Goal: Task Accomplishment & Management: Manage account settings

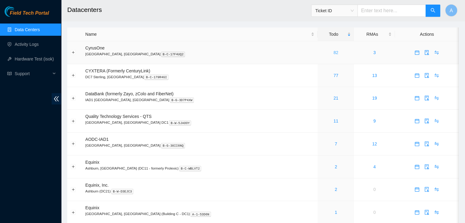
click at [333, 51] on link "82" at bounding box center [335, 52] width 5 height 5
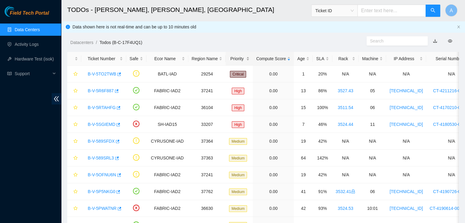
click at [237, 55] on div "Priority" at bounding box center [239, 58] width 20 height 7
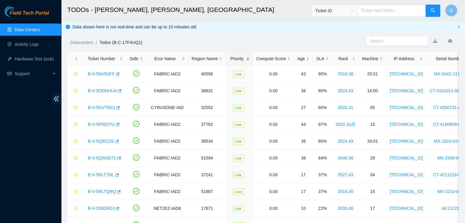
click at [237, 55] on div "Priority" at bounding box center [239, 58] width 20 height 7
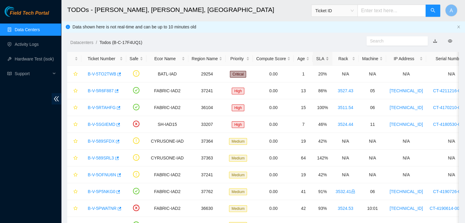
click at [322, 60] on div "SLA" at bounding box center [322, 58] width 13 height 7
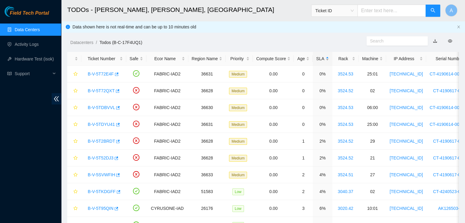
click at [322, 60] on div "SLA" at bounding box center [322, 58] width 13 height 7
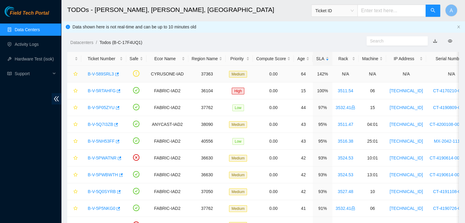
click at [107, 72] on link "B-V-589SRL3" at bounding box center [101, 74] width 26 height 5
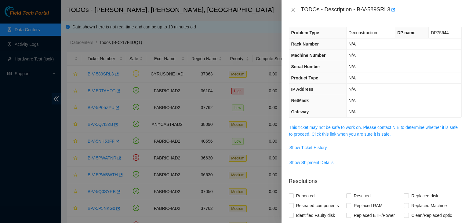
click at [317, 130] on span "This ticket may not be safe to work on. Please contact NIE to determine whether…" at bounding box center [375, 130] width 172 height 13
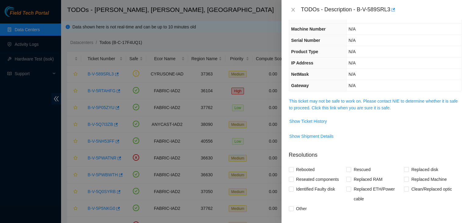
scroll to position [26, 0]
click at [342, 107] on link "This ticket may not be safe to work on. Please contact NIE to determine whether…" at bounding box center [373, 105] width 169 height 12
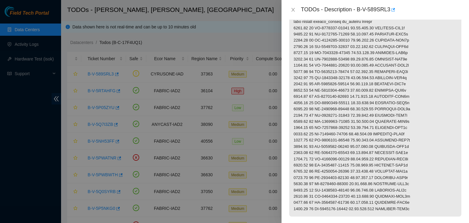
scroll to position [0, 0]
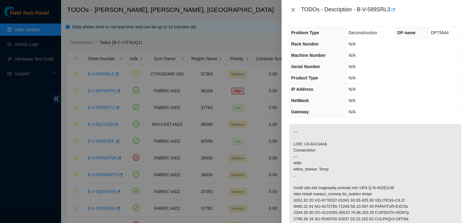
click at [292, 9] on icon "close" at bounding box center [293, 9] width 5 height 5
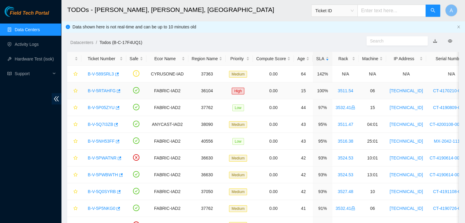
click at [98, 89] on link "B-V-5RTAHFG" at bounding box center [102, 90] width 28 height 5
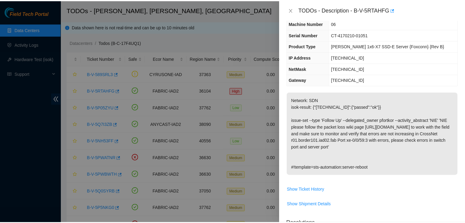
scroll to position [32, 0]
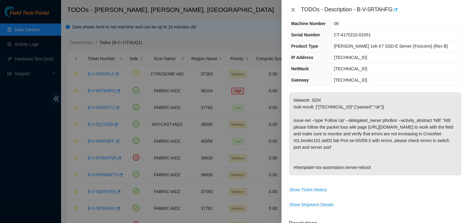
click at [295, 10] on icon "close" at bounding box center [293, 9] width 5 height 5
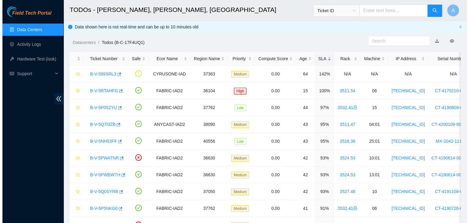
scroll to position [45, 0]
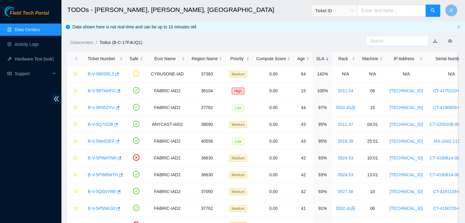
click at [295, 10] on body "Field Tech Portal Data Centers Activity Logs Hardware Test (isok) Support TODOs…" at bounding box center [232, 111] width 465 height 223
click at [347, 60] on div "Rack" at bounding box center [346, 58] width 20 height 7
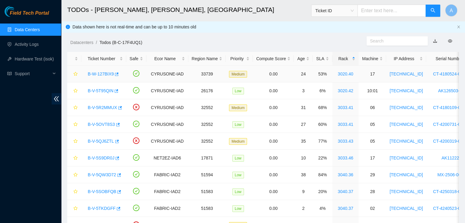
click at [89, 73] on link "B-W-127BIX9" at bounding box center [101, 74] width 26 height 5
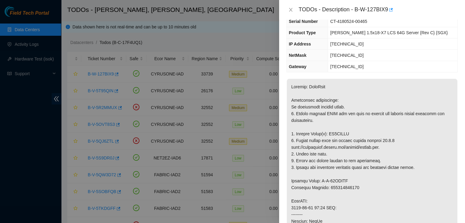
click at [89, 73] on div at bounding box center [232, 111] width 465 height 223
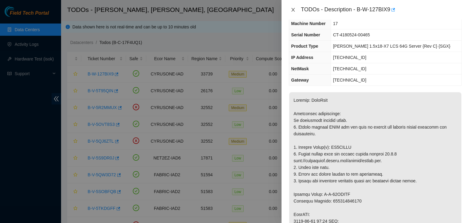
click at [294, 10] on icon "close" at bounding box center [293, 9] width 5 height 5
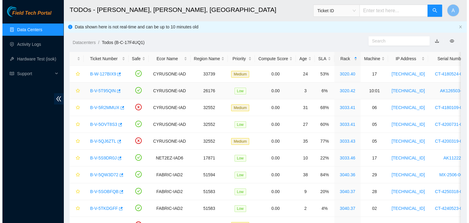
scroll to position [45, 0]
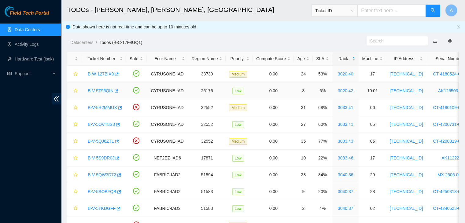
click at [101, 89] on link "B-V-5T95QIN" at bounding box center [101, 90] width 26 height 5
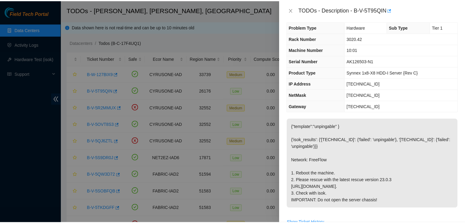
scroll to position [2, 0]
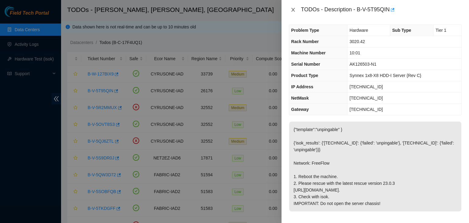
click at [293, 8] on icon "close" at bounding box center [293, 9] width 5 height 5
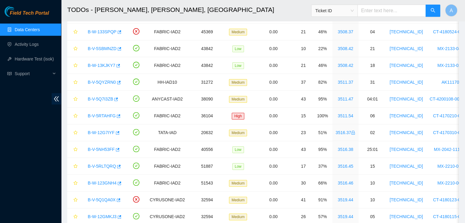
scroll to position [0, 0]
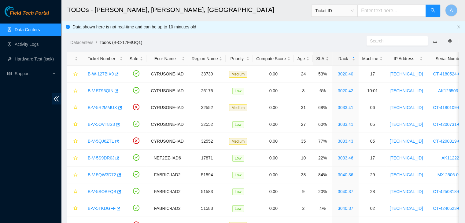
click at [324, 55] on div "SLA" at bounding box center [322, 58] width 13 height 7
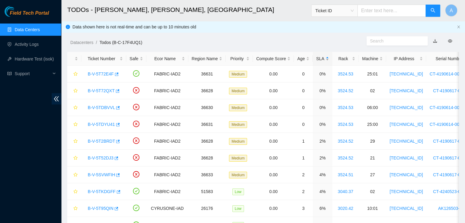
click at [324, 55] on div "SLA" at bounding box center [322, 58] width 13 height 7
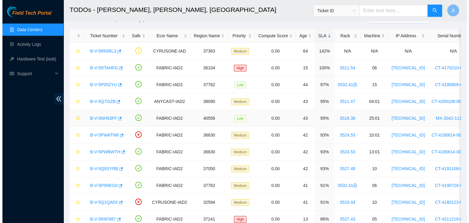
scroll to position [24, 0]
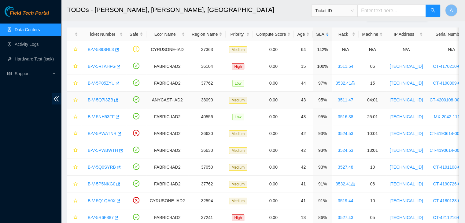
click at [106, 101] on link "B-V-5Q7I3ZB" at bounding box center [100, 100] width 25 height 5
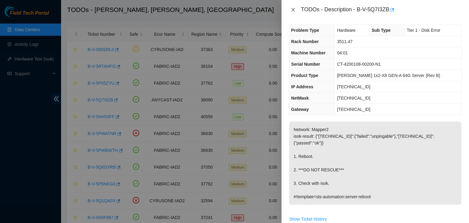
click at [295, 8] on icon "close" at bounding box center [293, 10] width 3 height 4
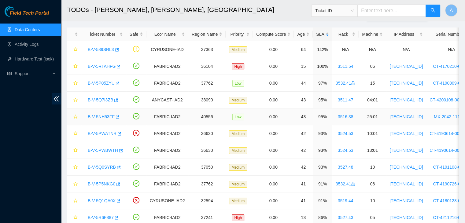
click at [103, 117] on link "B-V-5NH53FF" at bounding box center [101, 116] width 27 height 5
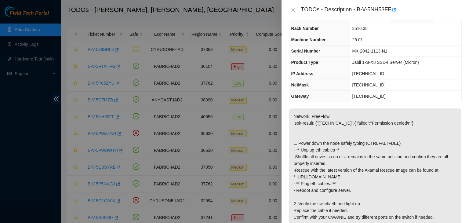
scroll to position [15, 0]
click at [293, 11] on icon "close" at bounding box center [293, 10] width 3 height 4
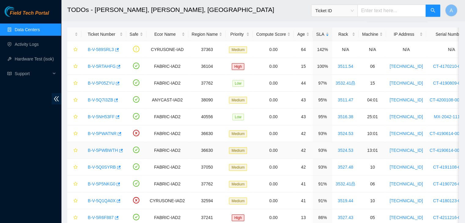
click at [105, 149] on link "B-V-5PWBWTH" at bounding box center [103, 150] width 30 height 5
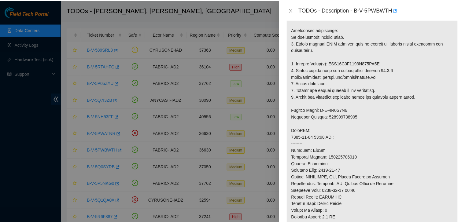
scroll to position [0, 0]
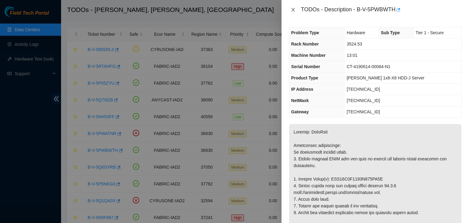
click at [293, 11] on icon "close" at bounding box center [293, 9] width 5 height 5
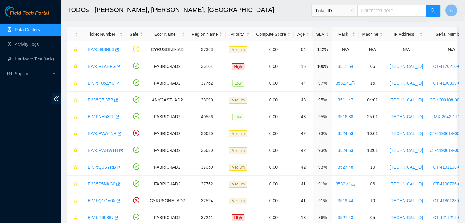
click at [32, 29] on link "Data Centers" at bounding box center [27, 29] width 25 height 5
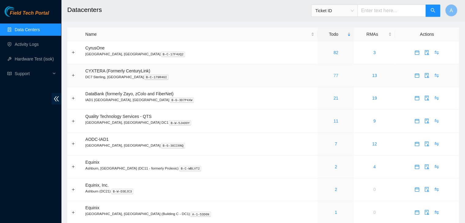
click at [333, 76] on link "77" at bounding box center [335, 75] width 5 height 5
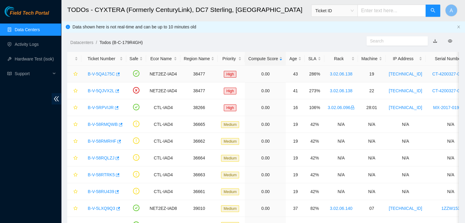
scroll to position [9, 0]
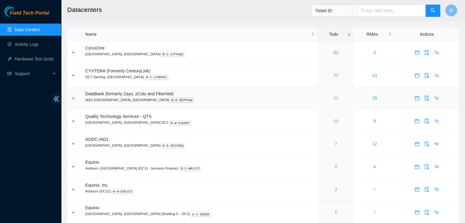
click at [333, 97] on link "21" at bounding box center [335, 98] width 5 height 5
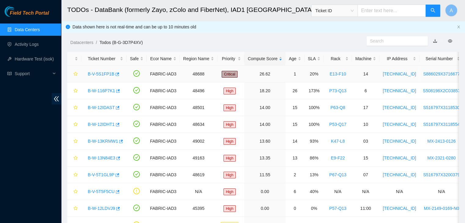
click at [106, 75] on link "B-V-5S1FP1B" at bounding box center [101, 74] width 27 height 5
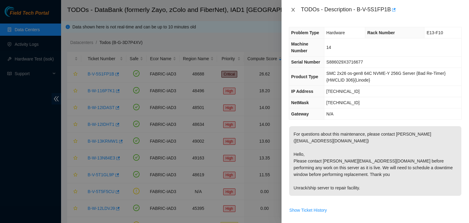
click at [291, 7] on button "Close" at bounding box center [293, 10] width 9 height 6
